Goal: Task Accomplishment & Management: Manage account settings

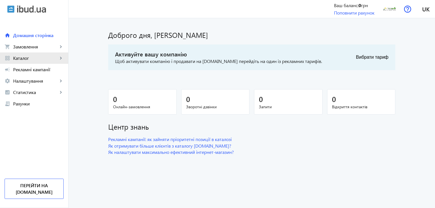
click at [61, 56] on mat-icon "keyboard_arrow_right" at bounding box center [61, 58] width 6 height 6
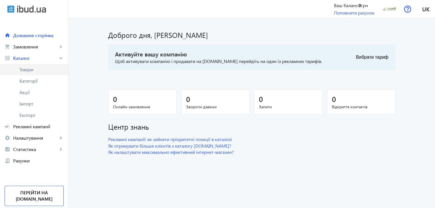
click at [27, 71] on span "Товари" at bounding box center [41, 70] width 44 height 6
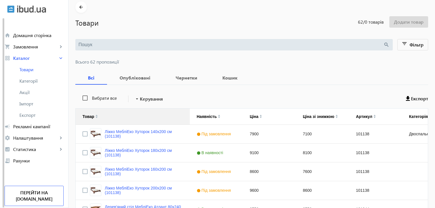
scroll to position [57, 0]
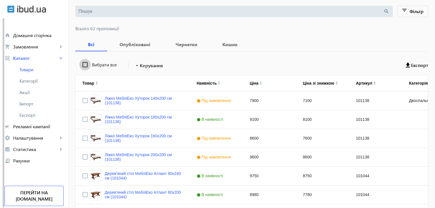
click at [83, 65] on input "Вибрати все" at bounding box center [84, 64] width 11 height 11
checkbox input "true"
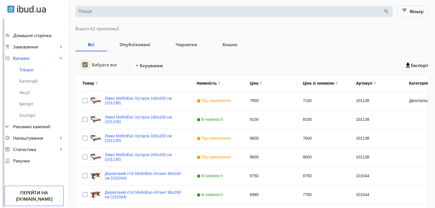
checkbox input "true"
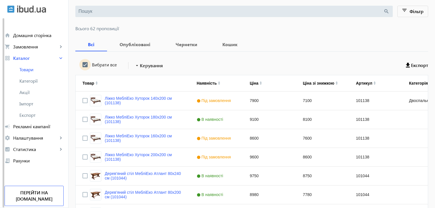
checkbox input "true"
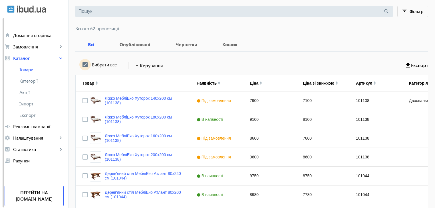
checkbox input "true"
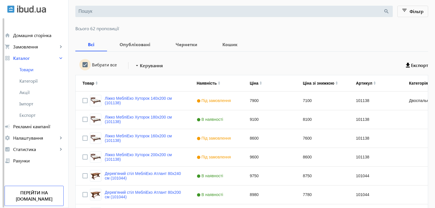
checkbox input "true"
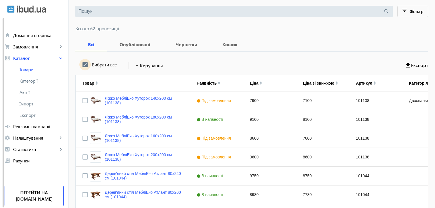
checkbox input "true"
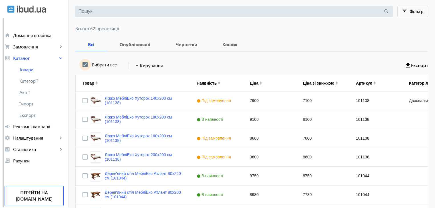
checkbox input "true"
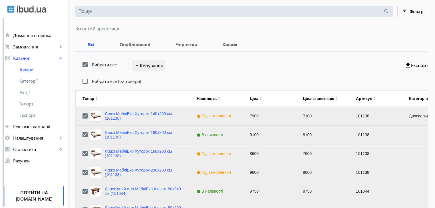
click at [155, 65] on span "Керування" at bounding box center [151, 65] width 23 height 7
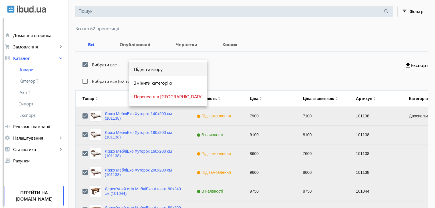
click at [154, 70] on span "Підняти вгору" at bounding box center [168, 69] width 69 height 5
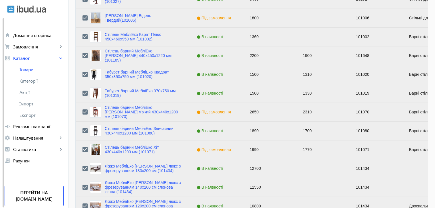
scroll to position [575, 0]
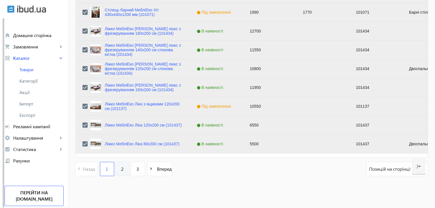
click at [116, 167] on link "2" at bounding box center [122, 169] width 14 height 14
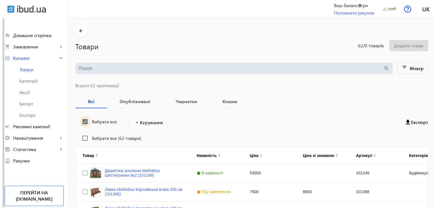
click at [83, 121] on input "Вибрати все" at bounding box center [84, 121] width 11 height 11
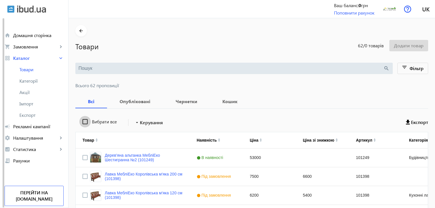
click at [83, 121] on input "Вибрати все" at bounding box center [84, 121] width 11 height 11
checkbox input "true"
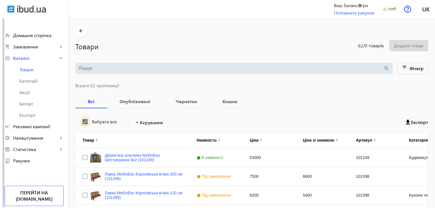
checkbox input "true"
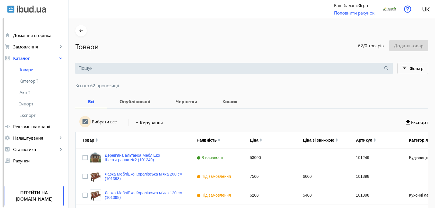
checkbox input "true"
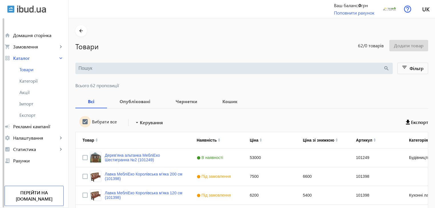
checkbox input "true"
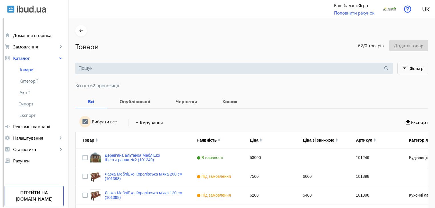
checkbox input "true"
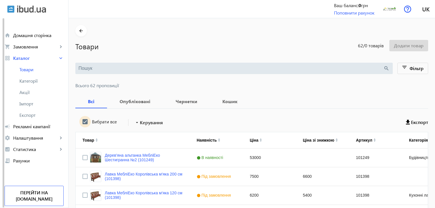
checkbox input "true"
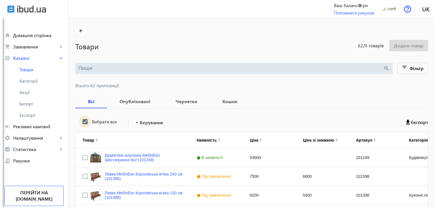
checkbox input "true"
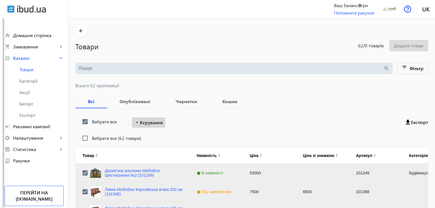
click at [147, 122] on span "Керування" at bounding box center [151, 122] width 23 height 7
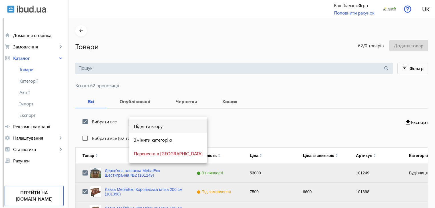
click at [147, 129] on span "Підняти вгору" at bounding box center [168, 126] width 69 height 5
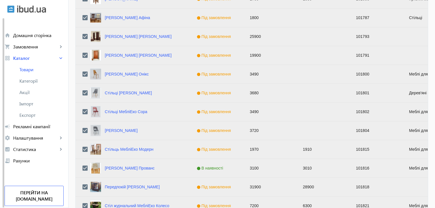
scroll to position [575, 0]
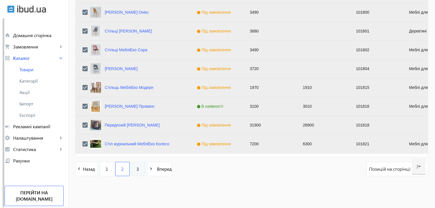
click at [136, 169] on span "3" at bounding box center [137, 169] width 3 height 6
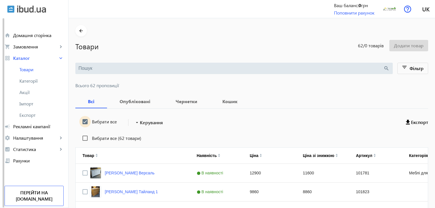
click at [83, 121] on input "Вибрати все" at bounding box center [84, 121] width 11 height 11
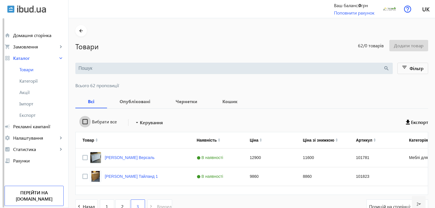
click at [83, 121] on input "Вибрати все" at bounding box center [84, 121] width 11 height 11
checkbox input "true"
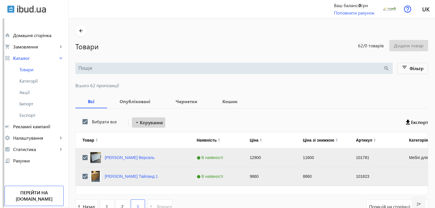
click at [147, 123] on span "Керування" at bounding box center [151, 122] width 23 height 7
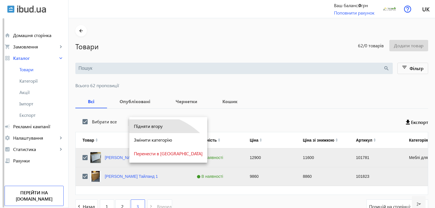
click at [149, 130] on button "Підняти вгору" at bounding box center [168, 127] width 78 height 14
